Goal: Navigation & Orientation: Find specific page/section

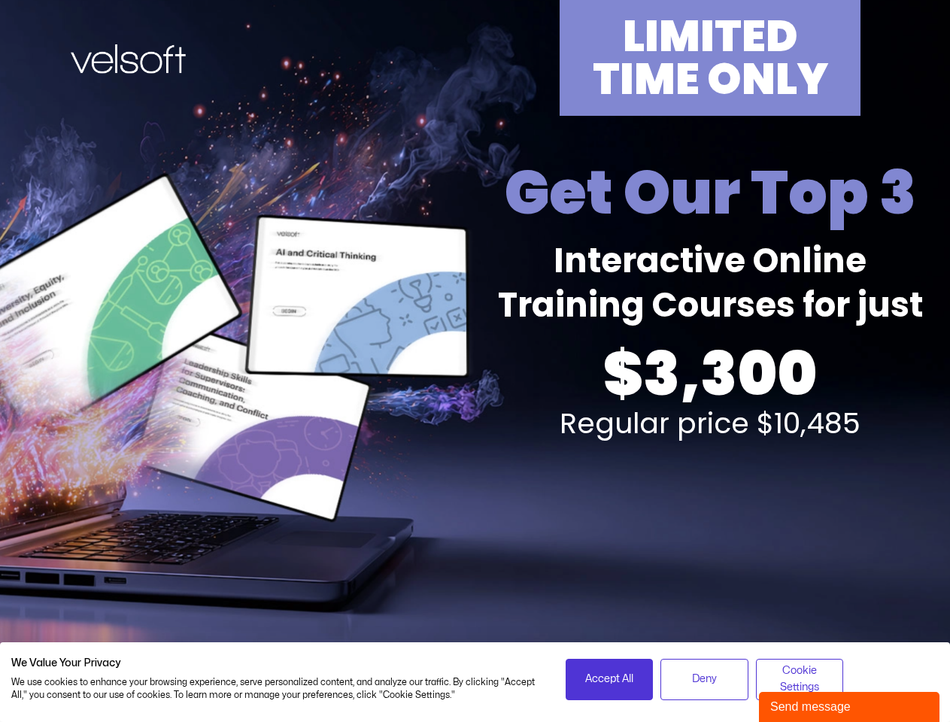
click at [475, 361] on div "LIMITED TIME ONLY Get Our Top 3 Interactive Online Training Courses for just $3…" at bounding box center [475, 332] width 933 height 664
click at [609, 679] on span "Accept All" at bounding box center [609, 679] width 48 height 17
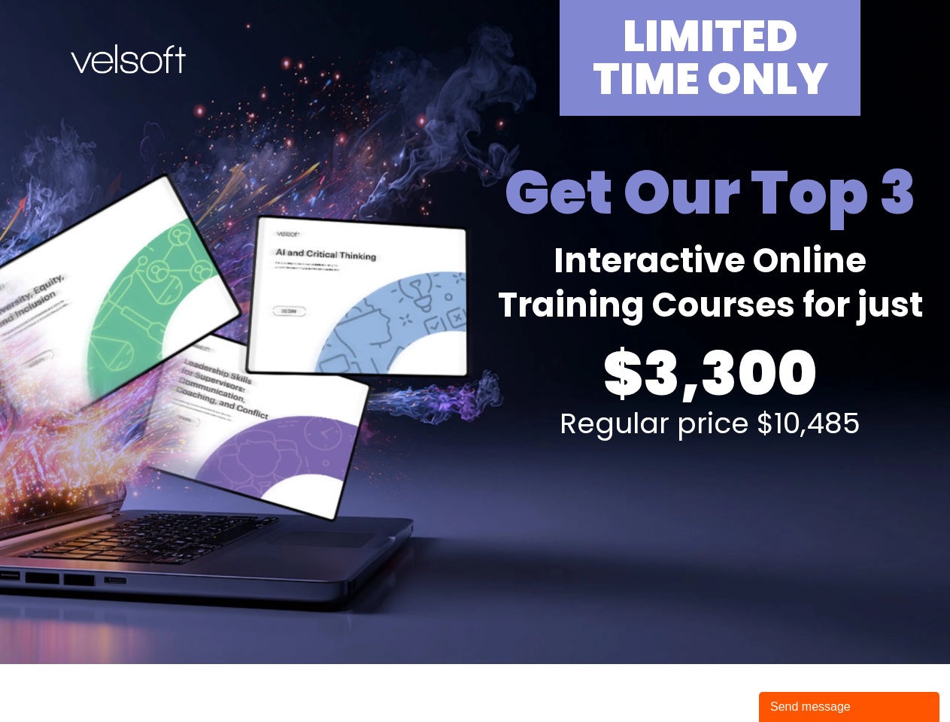
click at [850, 707] on div "Send message" at bounding box center [850, 707] width 158 height 18
